Goal: Transaction & Acquisition: Purchase product/service

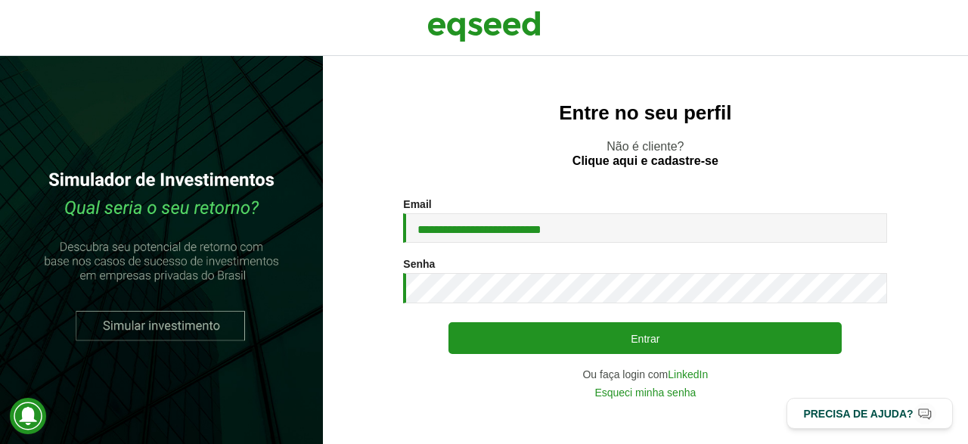
type input "**********"
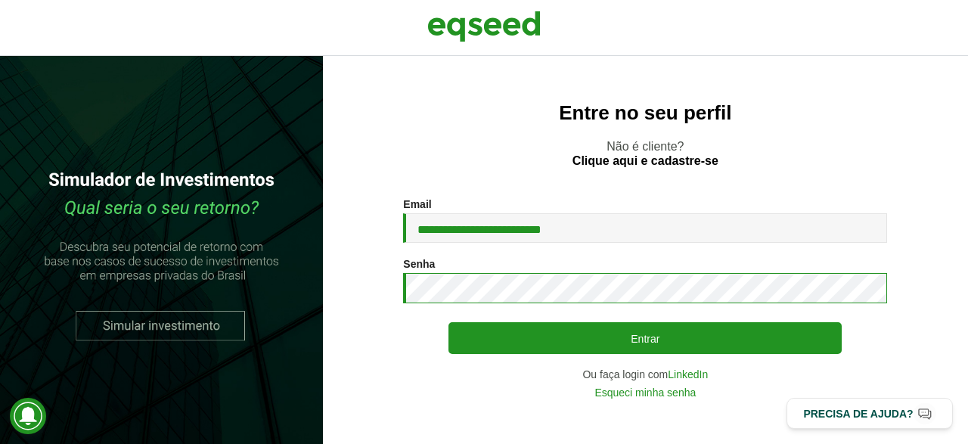
click at [449, 322] on button "Entrar" at bounding box center [645, 338] width 393 height 32
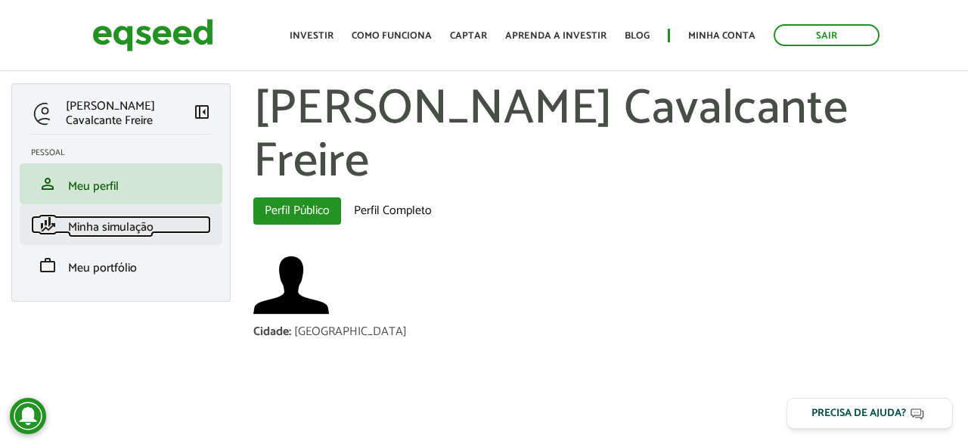
click at [117, 225] on span "Minha simulação" at bounding box center [110, 227] width 85 height 20
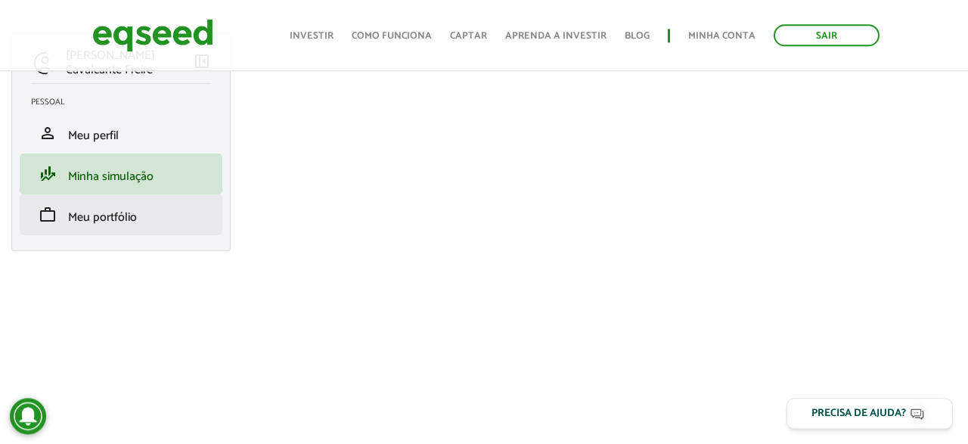
scroll to position [73, 0]
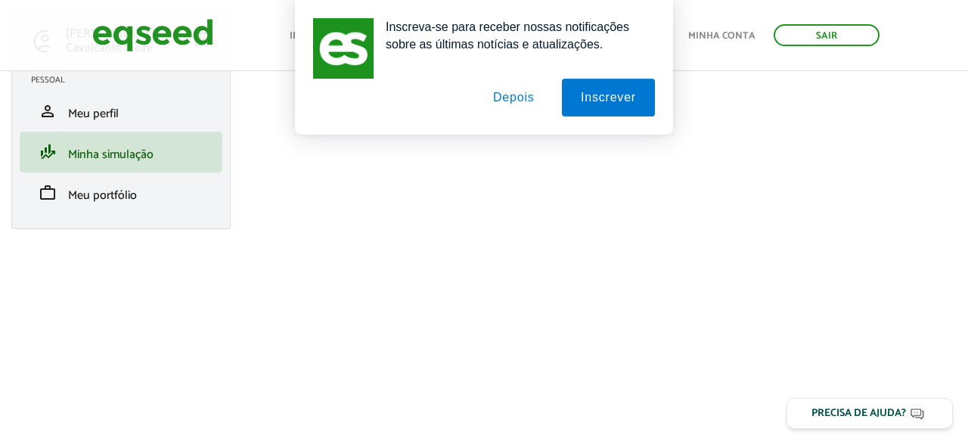
click at [514, 107] on button "Depois" at bounding box center [513, 98] width 79 height 38
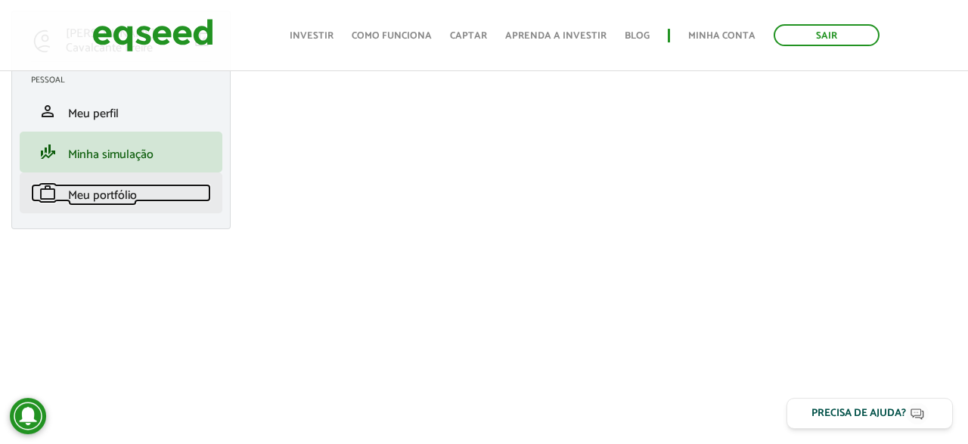
click at [97, 195] on span "Meu portfólio" at bounding box center [102, 195] width 69 height 20
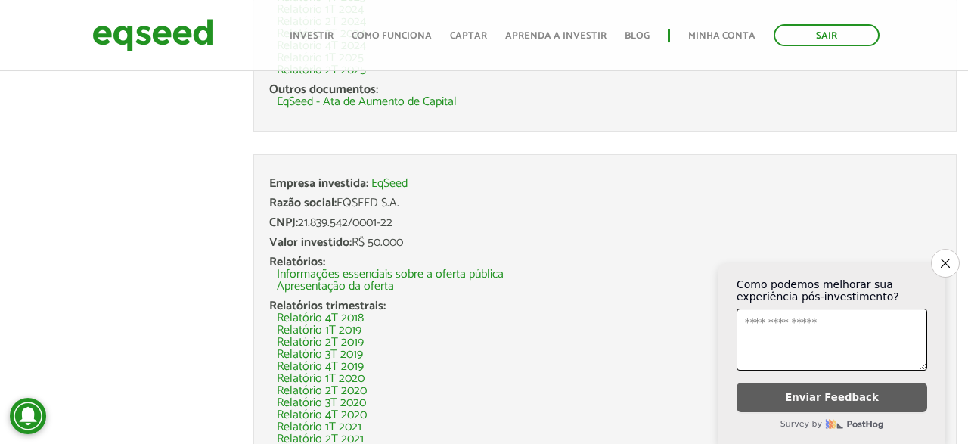
scroll to position [598, 0]
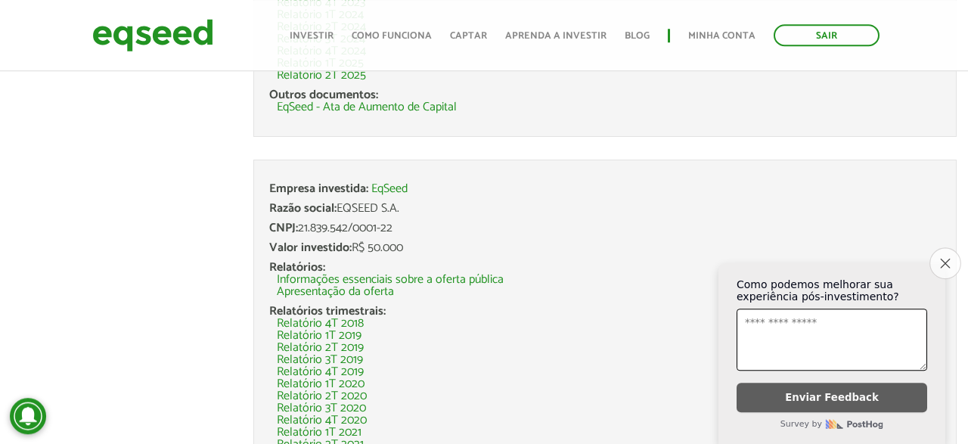
click at [947, 258] on icon "Close survey" at bounding box center [945, 263] width 10 height 10
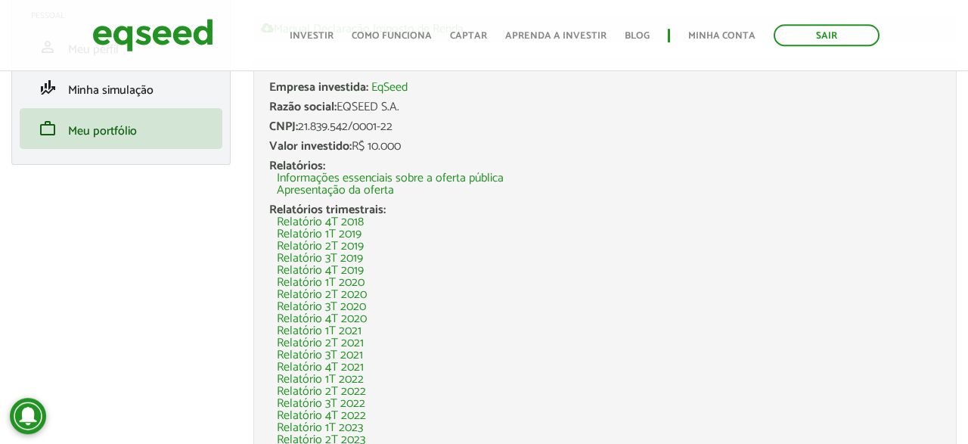
scroll to position [0, 0]
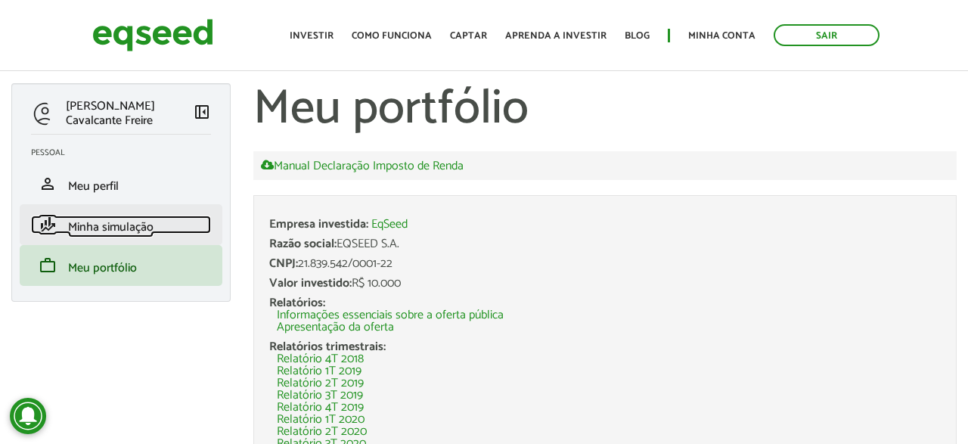
click at [123, 231] on span "Minha simulação" at bounding box center [110, 227] width 85 height 20
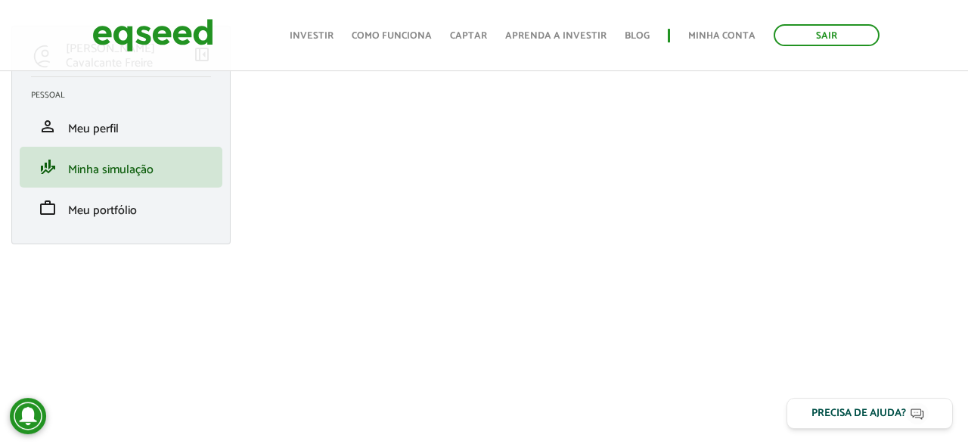
scroll to position [59, 0]
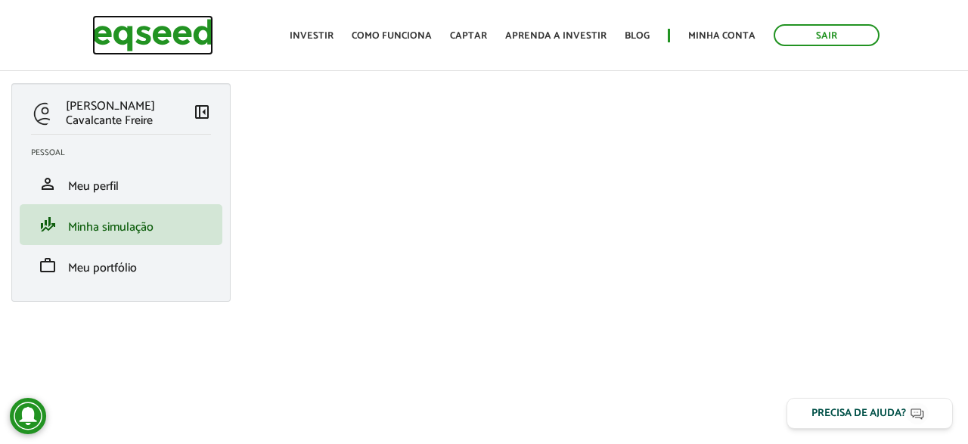
click at [101, 26] on img at bounding box center [152, 35] width 121 height 40
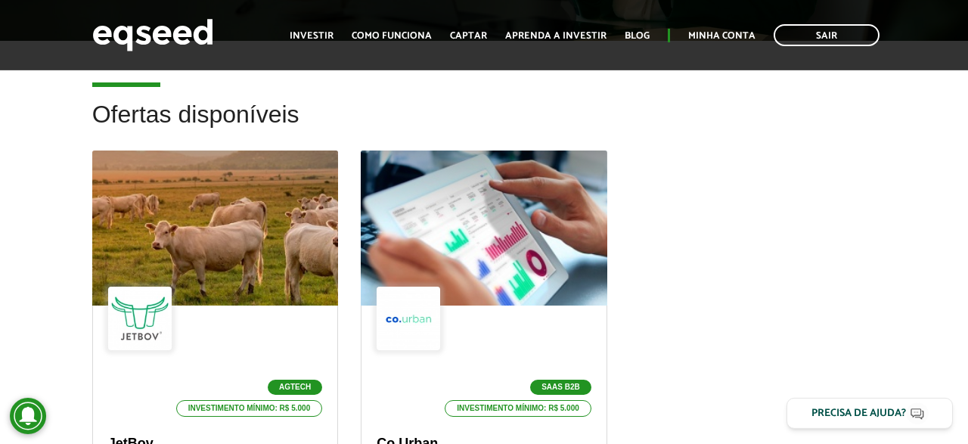
scroll to position [232, 0]
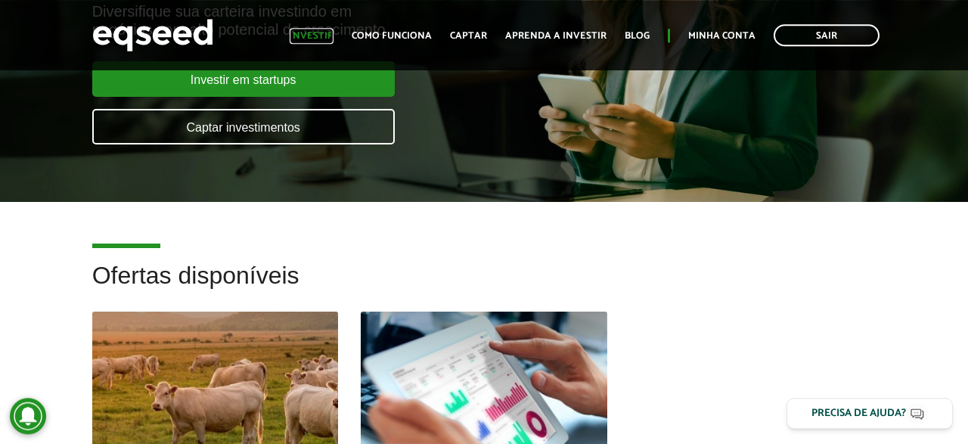
click at [322, 33] on link "Investir" at bounding box center [312, 36] width 44 height 10
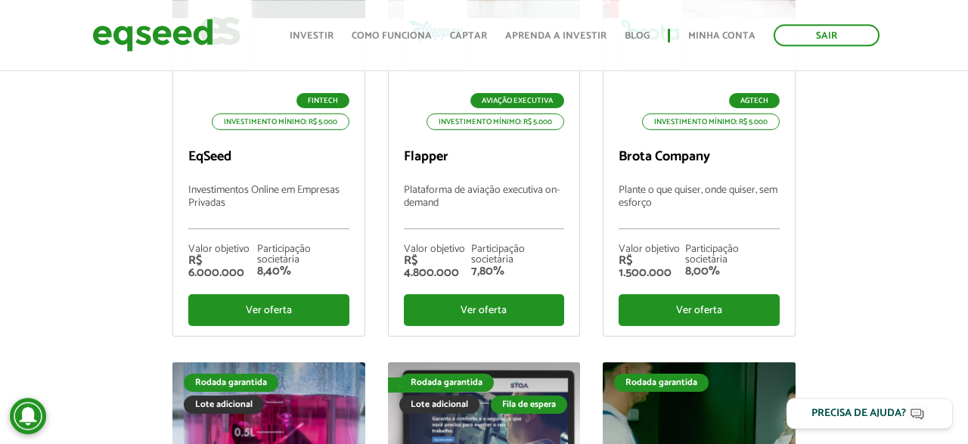
scroll to position [367, 0]
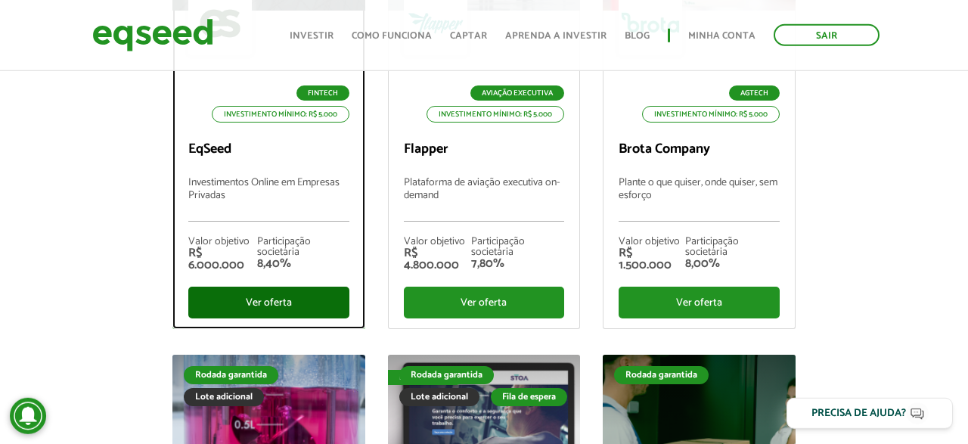
click at [276, 301] on div "Ver oferta" at bounding box center [268, 303] width 160 height 32
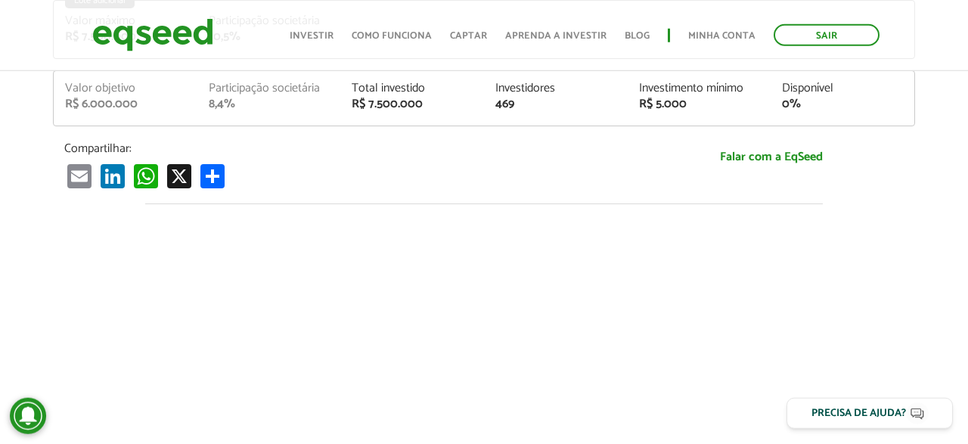
scroll to position [413, 0]
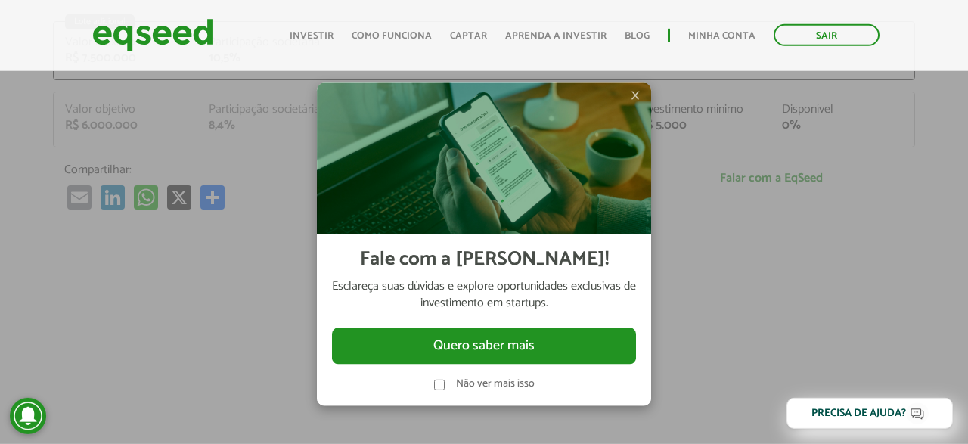
click at [957, 149] on div at bounding box center [484, 222] width 968 height 444
click at [708, 36] on link "Minha conta" at bounding box center [721, 36] width 67 height 10
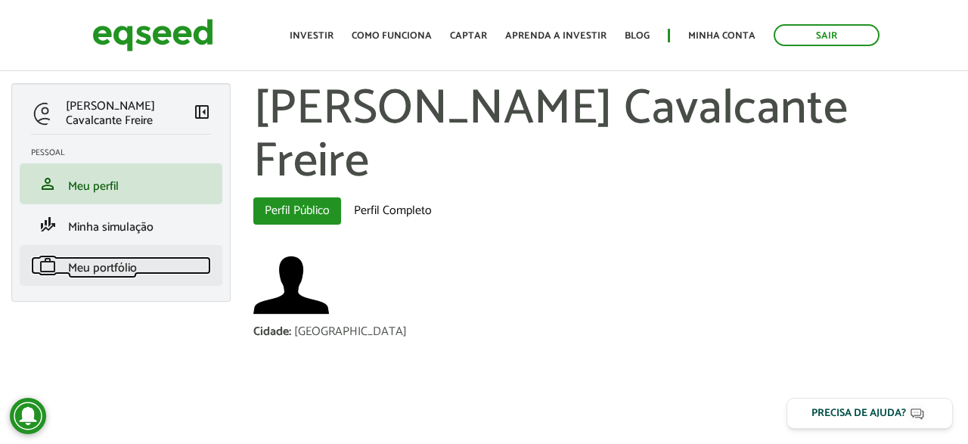
click at [96, 267] on span "Meu portfólio" at bounding box center [102, 268] width 69 height 20
